Goal: Information Seeking & Learning: Learn about a topic

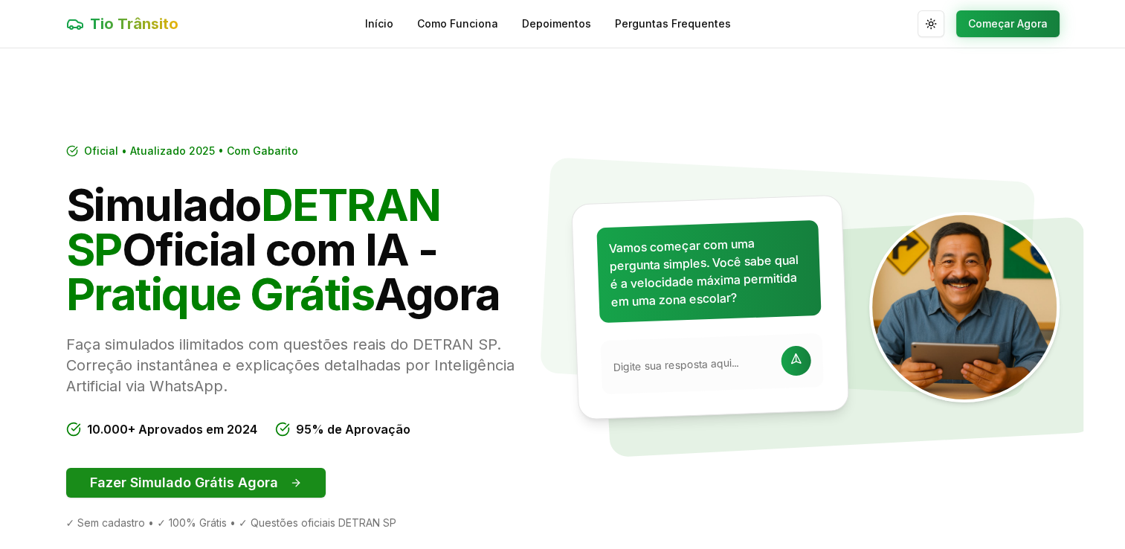
click at [161, 493] on button "Fazer Simulado Grátis Agora" at bounding box center [196, 483] width 260 height 30
click at [160, 492] on button "Fazer Simulado Grátis Agora" at bounding box center [196, 483] width 260 height 30
click at [283, 475] on button "Fazer Simulado Grátis Agora" at bounding box center [196, 483] width 260 height 30
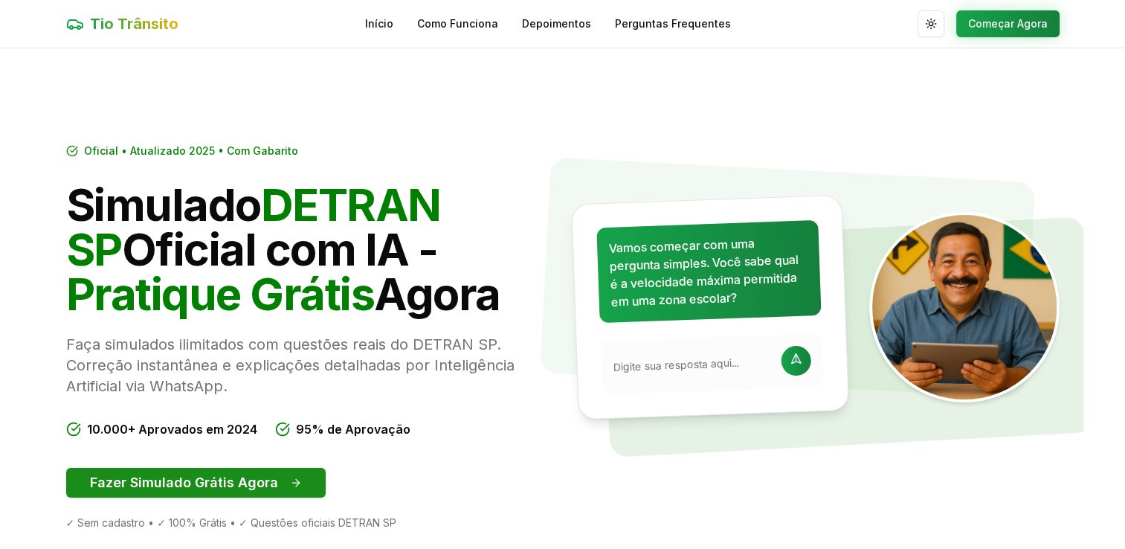
click at [283, 475] on button "Fazer Simulado Grátis Agora" at bounding box center [196, 483] width 260 height 30
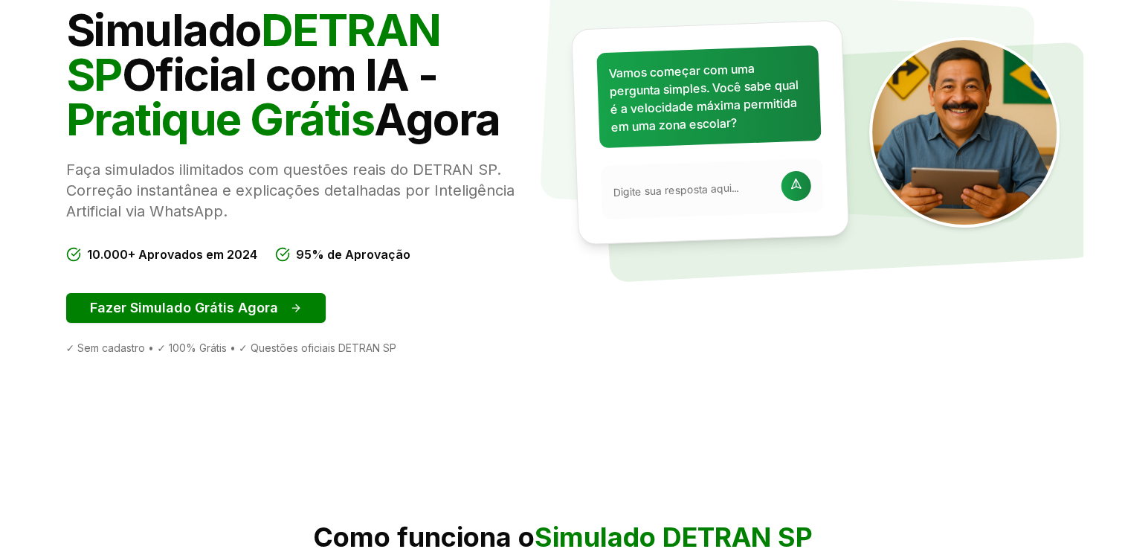
scroll to position [208, 0]
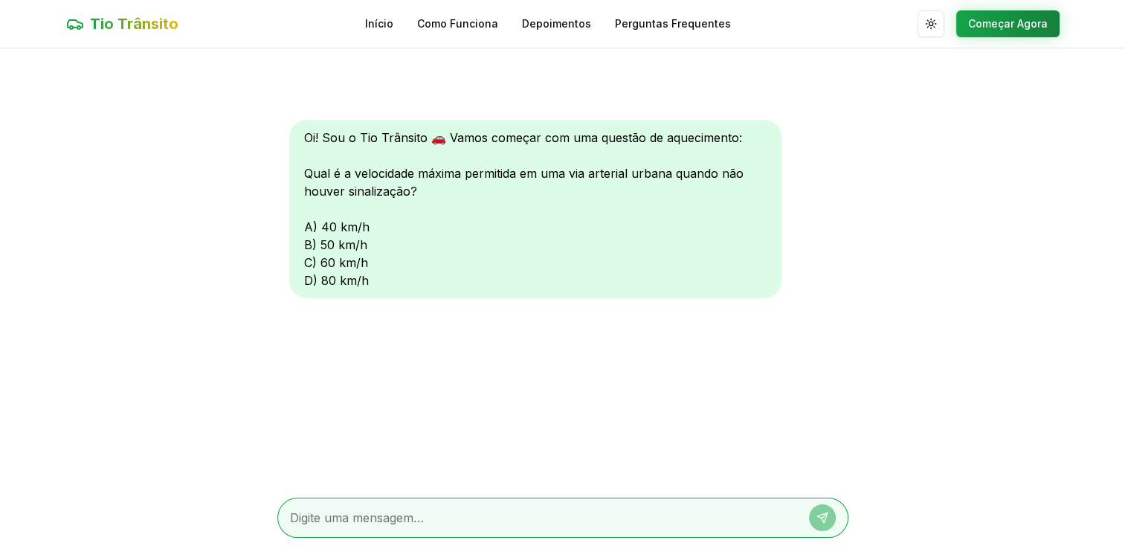
click at [303, 240] on div "Oi! Sou o Tio Trânsito 🚗 Vamos começar com uma questão de aquecimento: Qual é a…" at bounding box center [535, 209] width 492 height 179
drag, startPoint x: 303, startPoint y: 240, endPoint x: 368, endPoint y: 309, distance: 94.7
click at [368, 309] on div "Oi! Sou o Tio Trânsito 🚗 Vamos começar com uma questão de aquecimento: Qual é a…" at bounding box center [562, 266] width 571 height 437
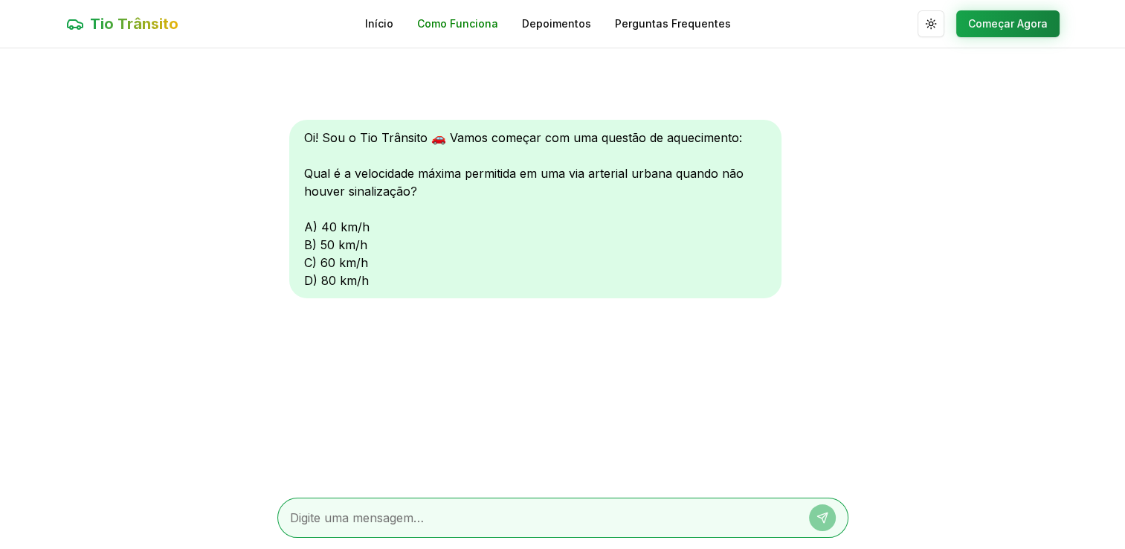
click at [483, 22] on link "Como Funciona" at bounding box center [457, 23] width 81 height 15
click at [988, 38] on div "Tio Trânsito Início Como Funciona Depoimentos Perguntas Frequentes Alternar tem…" at bounding box center [562, 24] width 1041 height 48
click at [994, 30] on button "Começar Agora" at bounding box center [1008, 23] width 103 height 27
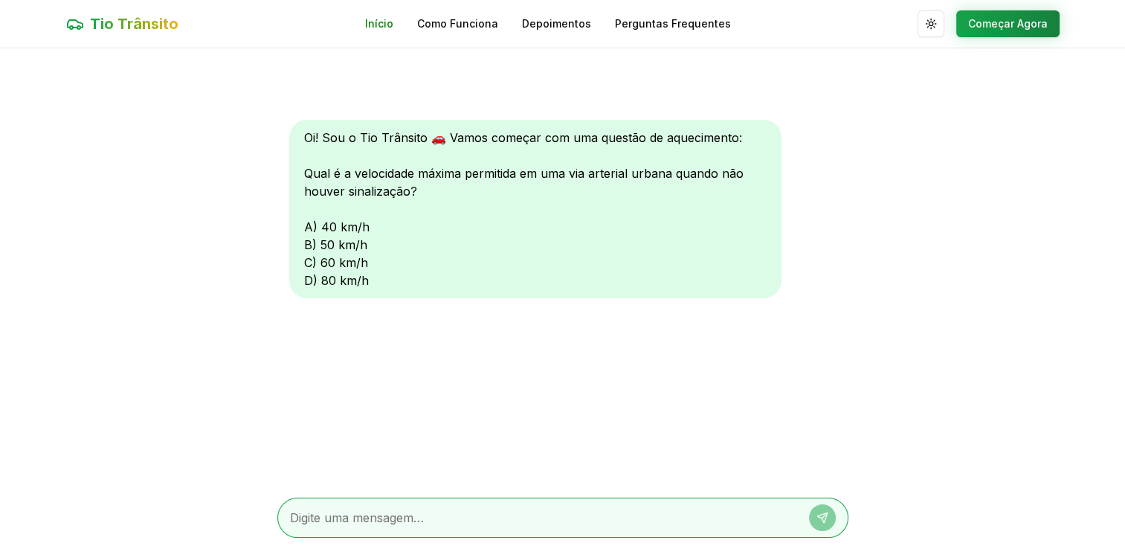
click at [379, 16] on link "Início" at bounding box center [379, 23] width 28 height 15
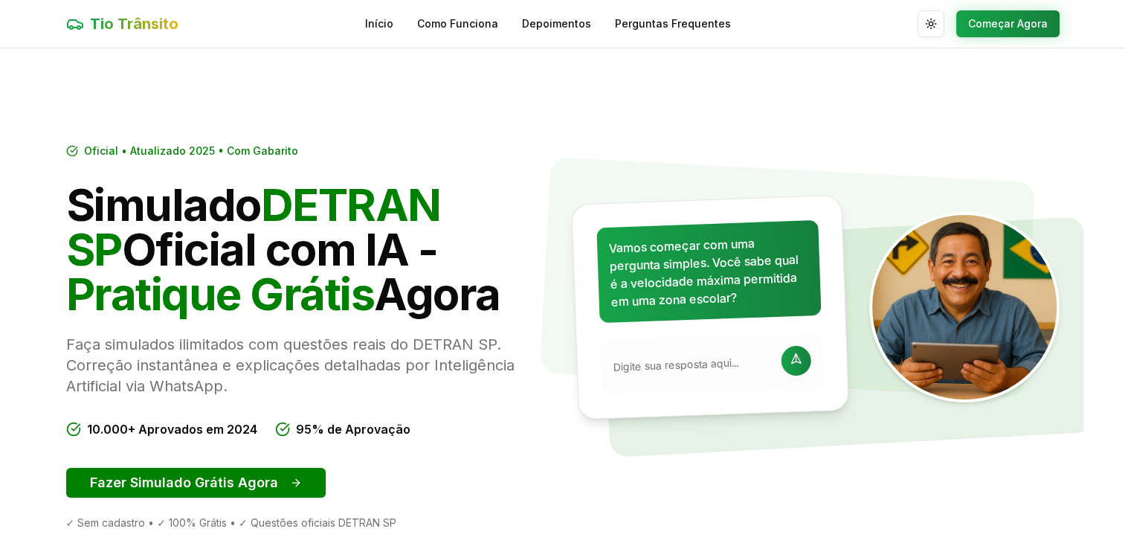
click at [190, 359] on p "Faça simulados ilimitados com questões reais do DETRAN SP. Correção instantânea…" at bounding box center [308, 365] width 485 height 62
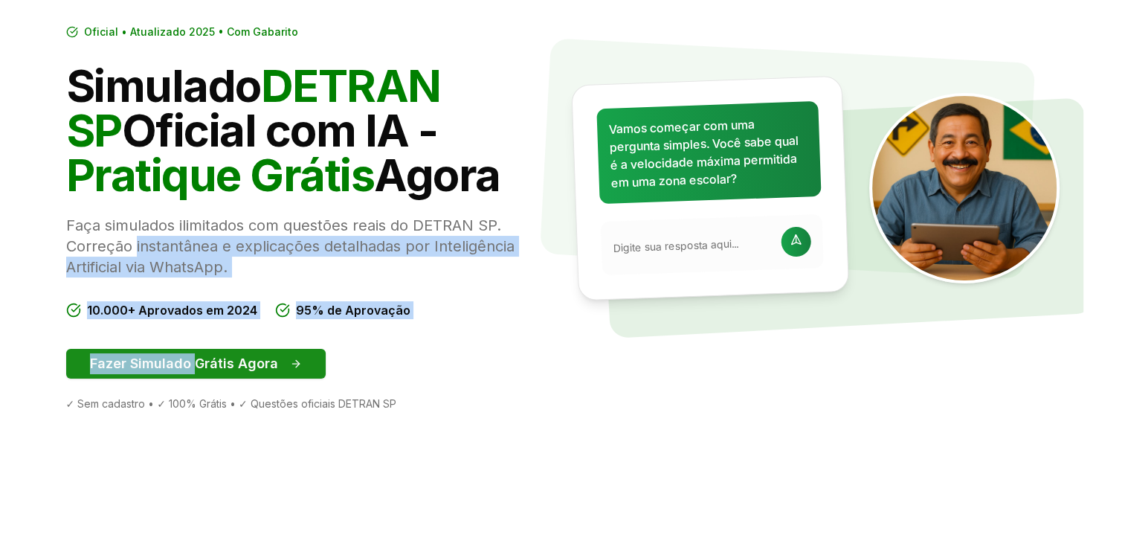
click at [190, 359] on div "Oficial • Atualizado 2025 • Com Gabarito Simulado DETRAN SP Oficial com IA - Pr…" at bounding box center [308, 218] width 485 height 387
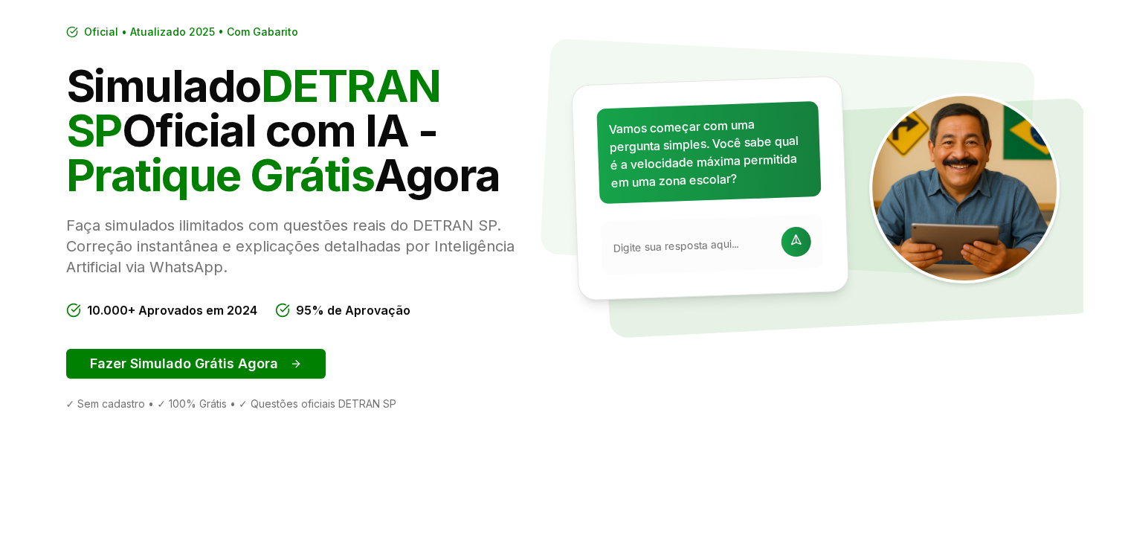
click at [371, 427] on section "Oficial • Atualizado 2025 • Com Gabarito Simulado DETRAN SP Oficial com IA - Pr…" at bounding box center [562, 217] width 1041 height 577
click at [179, 373] on button "Fazer Simulado Grátis Agora" at bounding box center [196, 364] width 260 height 30
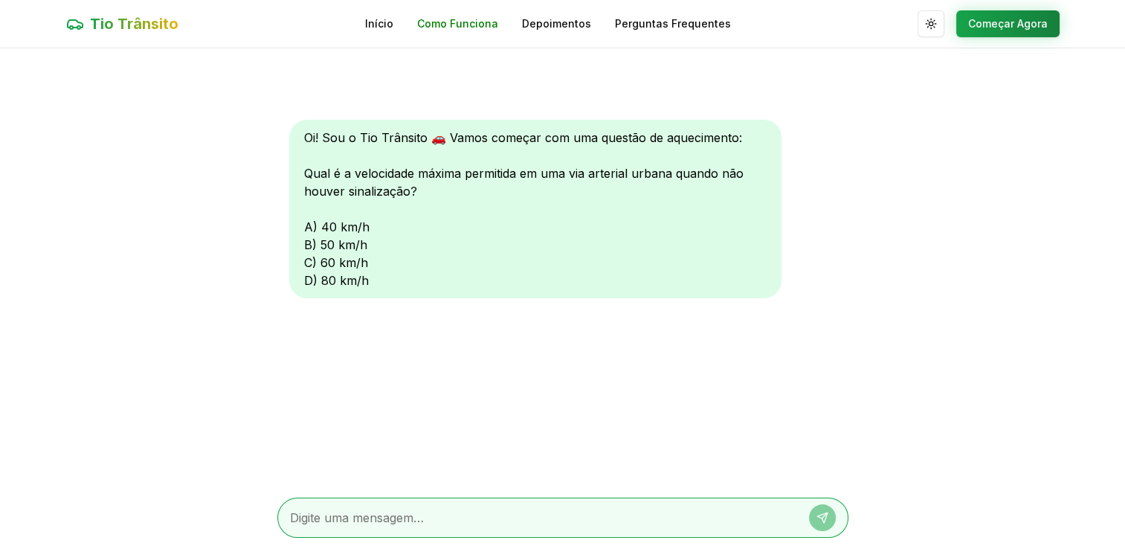
click at [480, 16] on link "Como Funciona" at bounding box center [457, 23] width 81 height 15
click at [314, 230] on div "Oi! Sou o Tio Trânsito 🚗 Vamos começar com uma questão de aquecimento: Qual é a…" at bounding box center [535, 209] width 492 height 179
click at [309, 227] on div "Oi! Sou o Tio Trânsito 🚗 Vamos começar com uma questão de aquecimento: Qual é a…" at bounding box center [535, 209] width 492 height 179
click at [652, 15] on div "Tio Trânsito Início Como Funciona Depoimentos Perguntas Frequentes Alternar tem…" at bounding box center [562, 24] width 1041 height 48
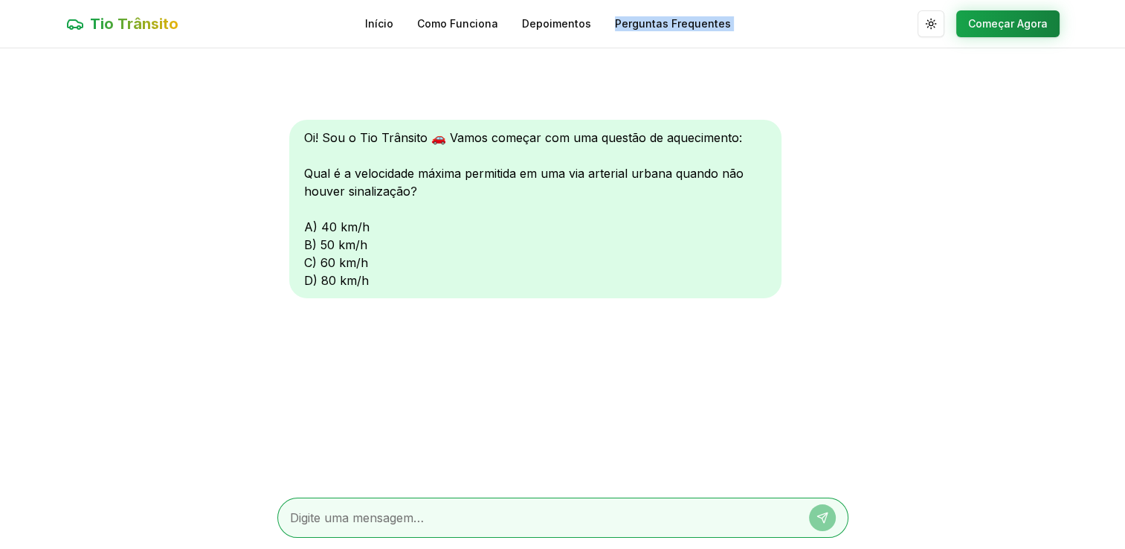
drag, startPoint x: 652, startPoint y: 15, endPoint x: 623, endPoint y: 31, distance: 33.3
click at [623, 31] on div "Tio Trânsito Início Como Funciona Depoimentos Perguntas Frequentes Alternar tem…" at bounding box center [562, 24] width 1041 height 48
drag, startPoint x: 623, startPoint y: 61, endPoint x: 640, endPoint y: 16, distance: 47.5
click at [640, 16] on div "Tio Trânsito Início Como Funciona Depoimentos Perguntas Frequentes Alternar tem…" at bounding box center [562, 275] width 1125 height 550
click at [640, 16] on link "Perguntas Frequentes" at bounding box center [673, 23] width 116 height 15
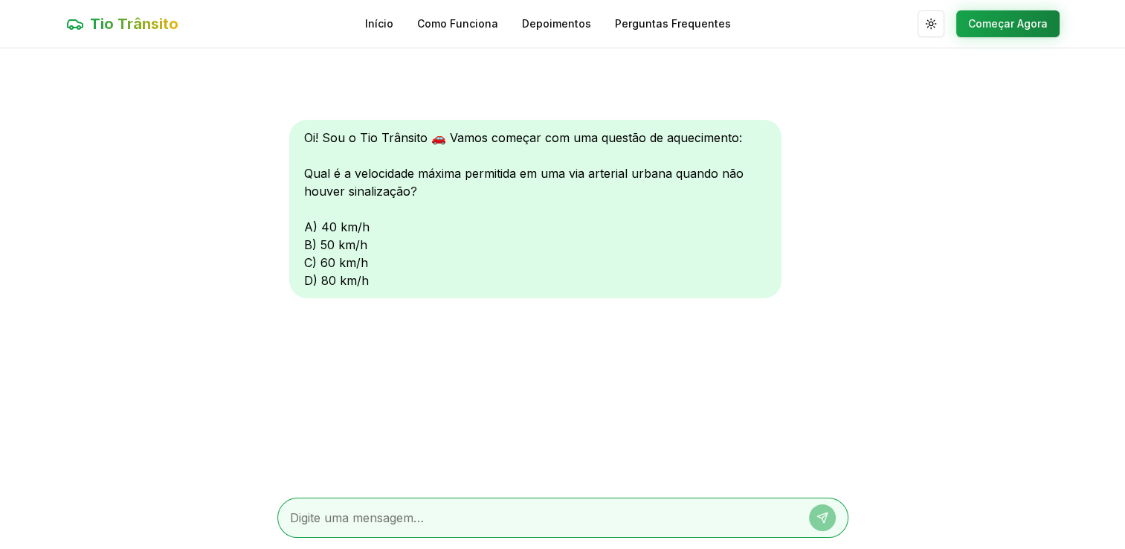
click at [963, 126] on main "Oi! Sou o Tio Trânsito 🚗 Vamos começar com uma questão de aquecimento: Qual é a…" at bounding box center [562, 298] width 1125 height 501
click at [1030, 10] on button "Começar Agora" at bounding box center [1008, 23] width 103 height 27
click at [377, 514] on textarea at bounding box center [542, 518] width 504 height 18
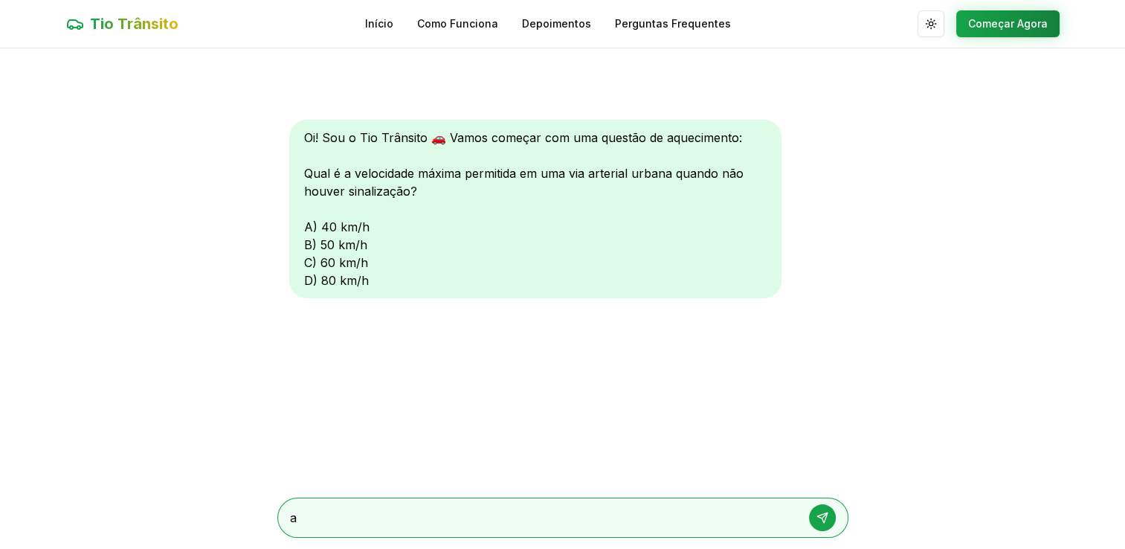
type textarea "a"
click at [827, 526] on button at bounding box center [822, 517] width 27 height 27
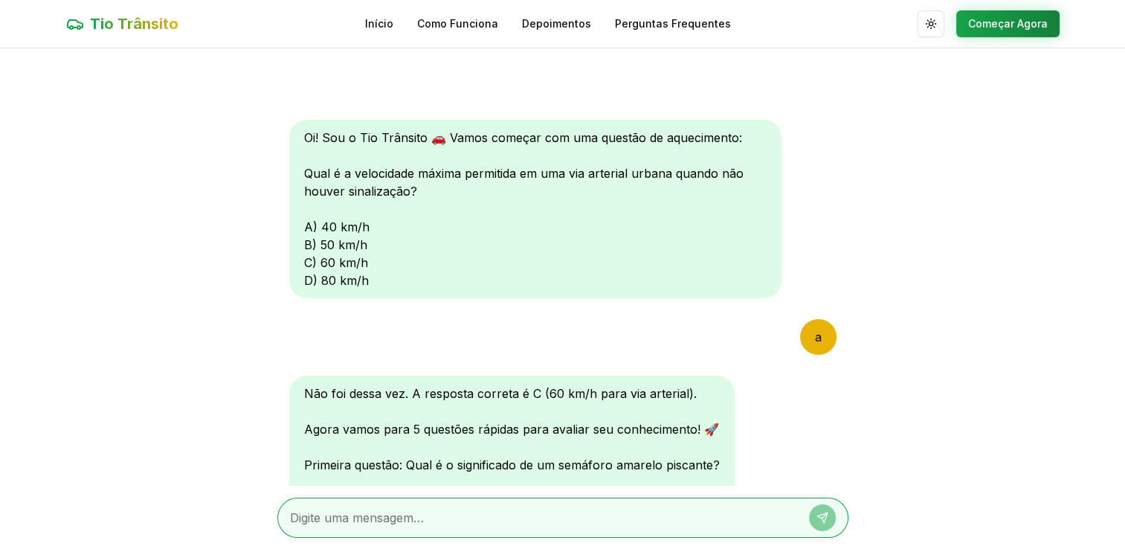
scroll to position [136, 0]
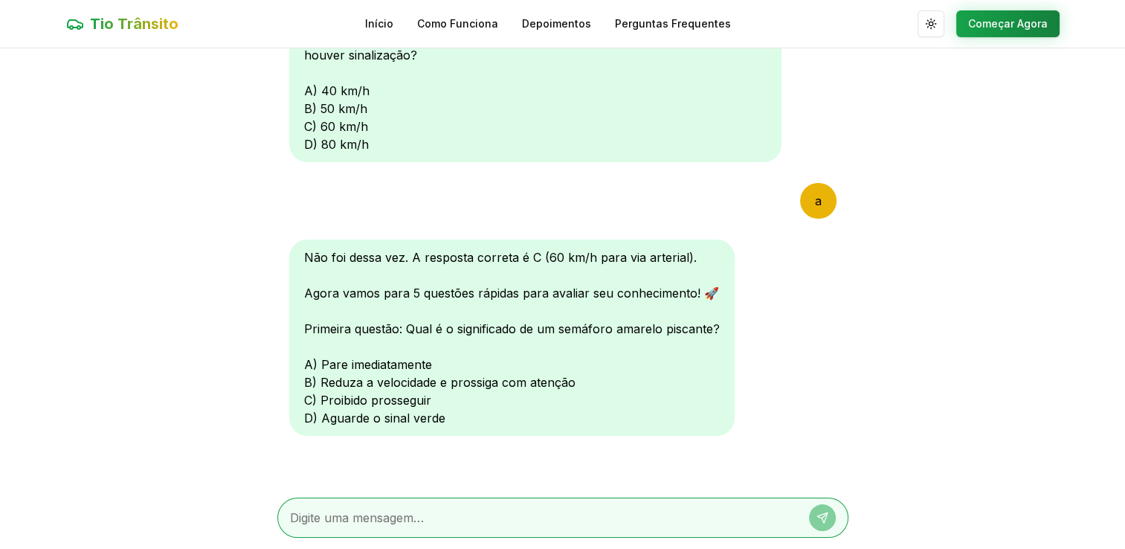
click at [370, 22] on div "Tio Trânsito Início Como Funciona Depoimentos Perguntas Frequentes Alternar tem…" at bounding box center [562, 24] width 1041 height 48
click at [391, 21] on link "Início" at bounding box center [379, 23] width 28 height 15
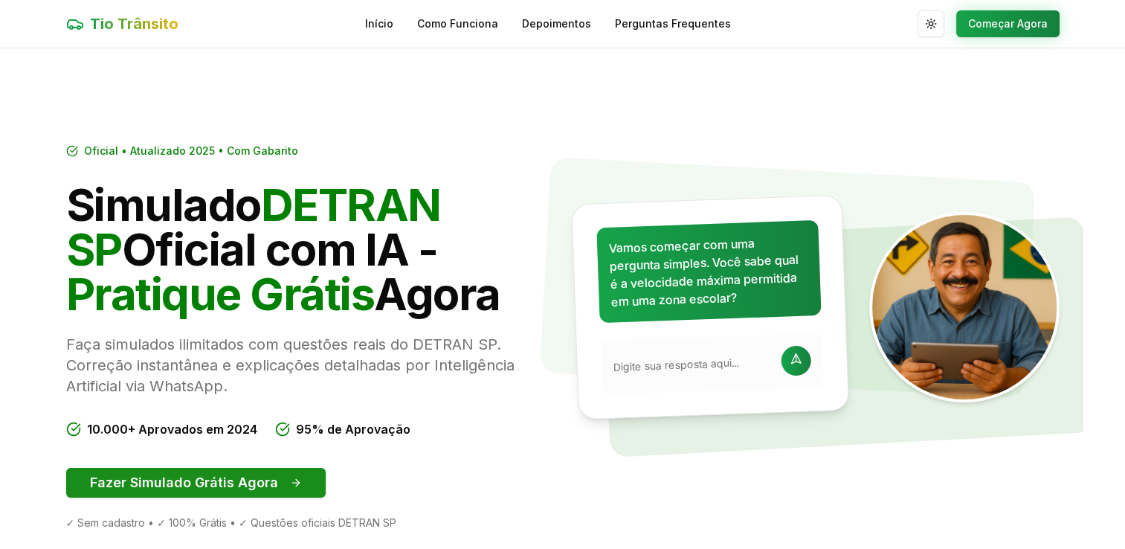
click at [283, 479] on button "Fazer Simulado Grátis Agora" at bounding box center [196, 483] width 260 height 30
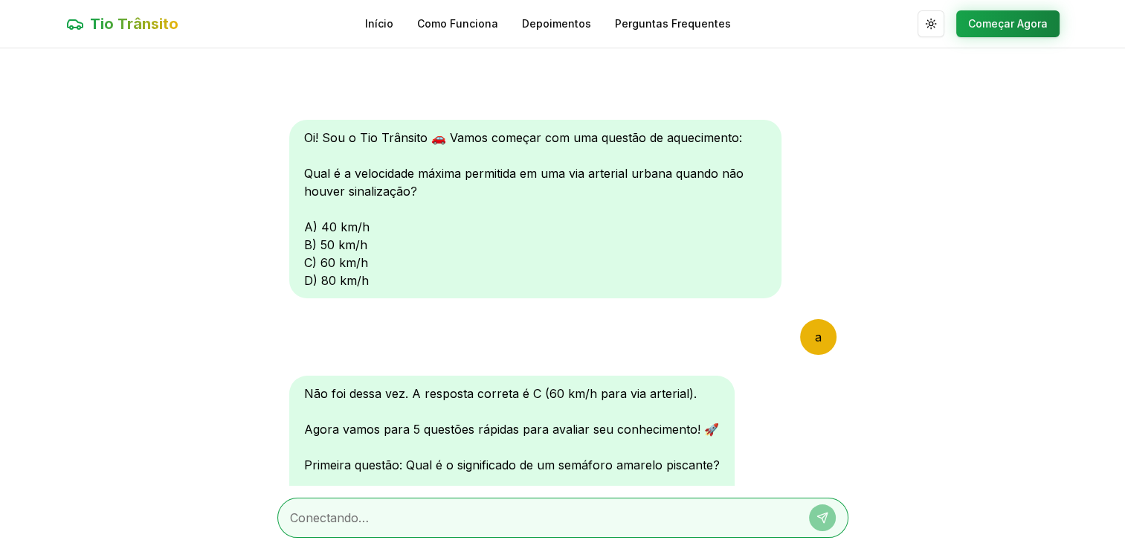
scroll to position [136, 0]
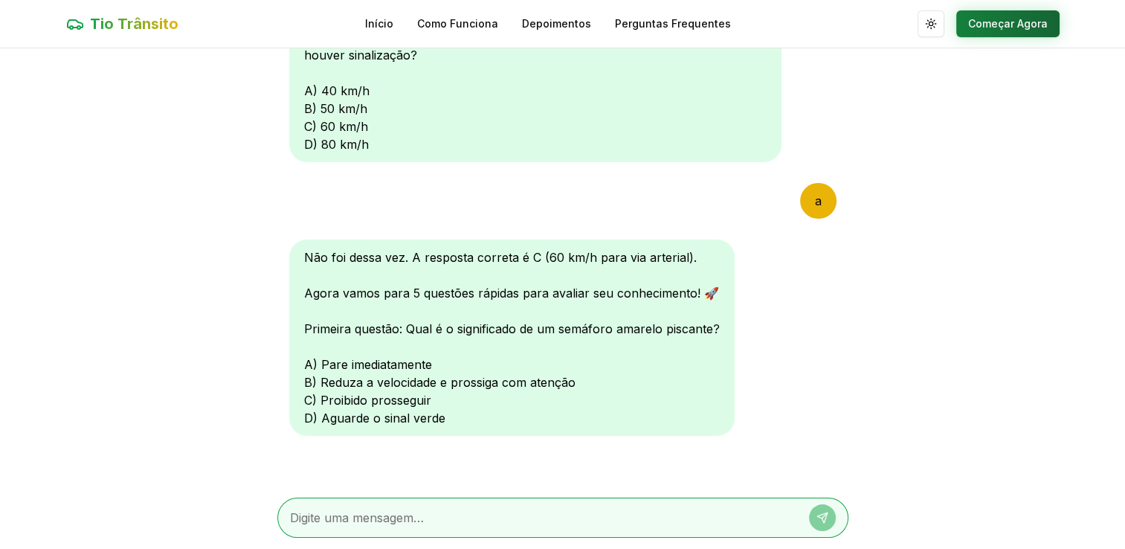
click at [1047, 16] on button "Começar Agora" at bounding box center [1008, 23] width 103 height 27
